Goal: Transaction & Acquisition: Purchase product/service

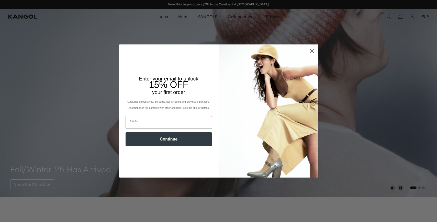
click at [314, 50] on circle "Close dialog" at bounding box center [312, 51] width 8 height 8
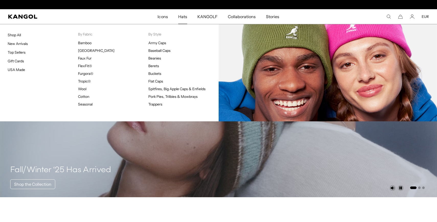
scroll to position [0, 105]
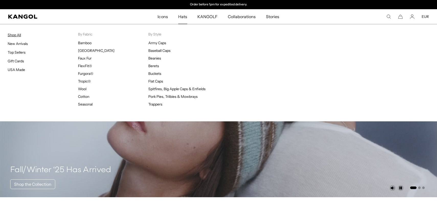
click at [18, 36] on link "Shop All" at bounding box center [14, 35] width 13 height 5
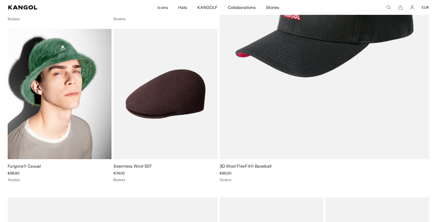
click at [72, 79] on img at bounding box center [60, 94] width 104 height 131
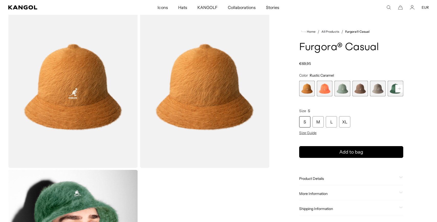
click at [319, 178] on span "Product Details" at bounding box center [349, 179] width 98 height 5
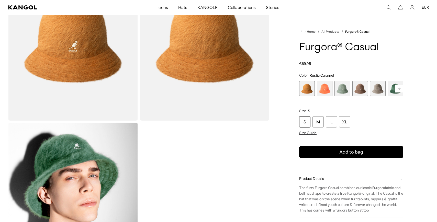
scroll to position [74, 0]
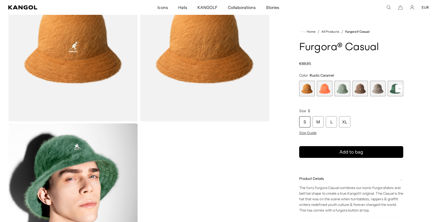
click at [319, 178] on span "Product Details" at bounding box center [349, 179] width 98 height 5
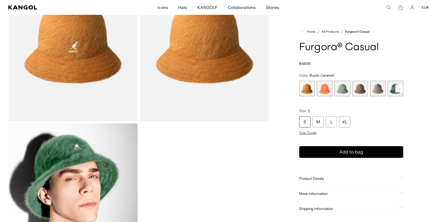
click at [317, 194] on span "More Information" at bounding box center [349, 194] width 98 height 5
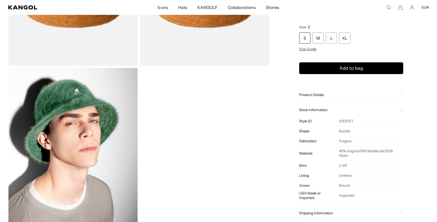
scroll to position [0, 0]
click at [275, 131] on div "Home / All Products / Furgora® Casual Furgora® Casual Regular price €69,95 Regu…" at bounding box center [351, 67] width 155 height 327
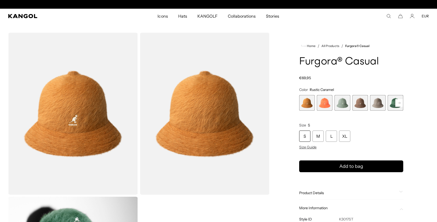
scroll to position [0, 105]
